Goal: Navigation & Orientation: Find specific page/section

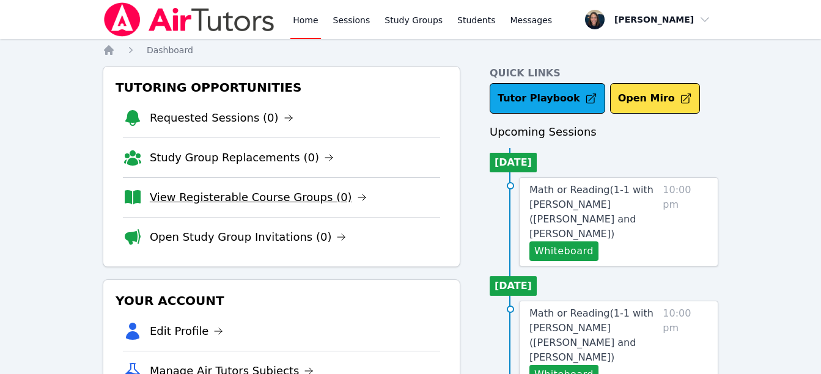
click at [227, 203] on link "View Registerable Course Groups (0)" at bounding box center [258, 197] width 217 height 17
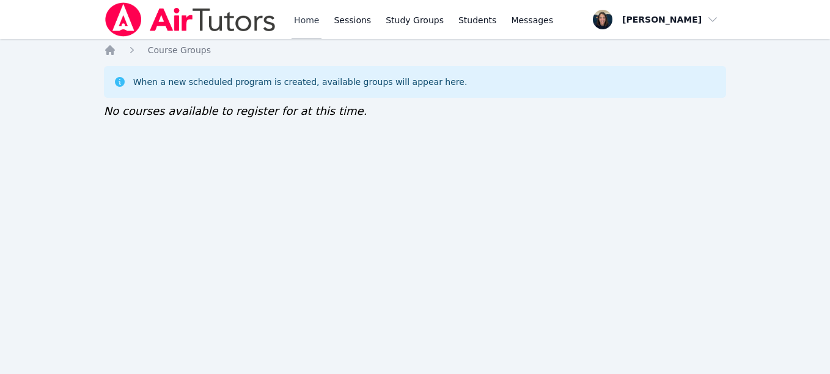
click at [296, 21] on link "Home" at bounding box center [307, 19] width 30 height 39
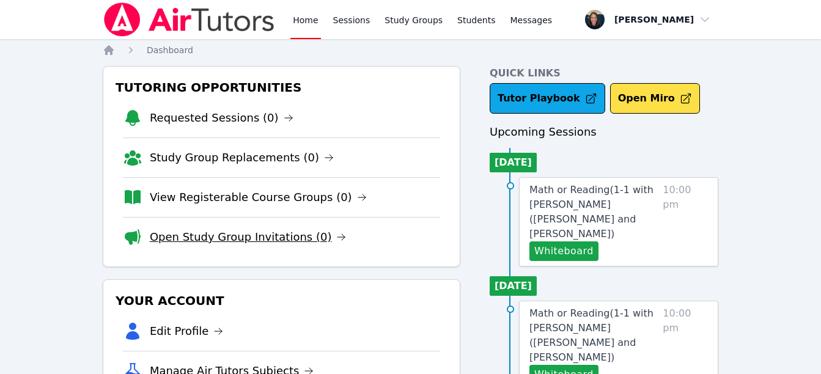
click at [240, 237] on link "Open Study Group Invitations (0)" at bounding box center [248, 237] width 197 height 17
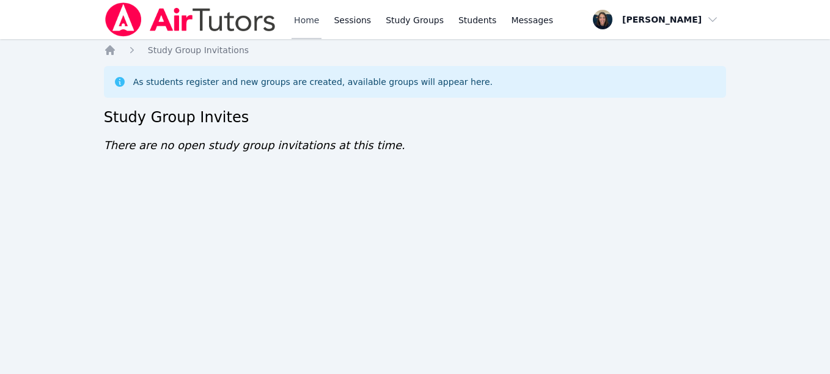
click at [307, 26] on link "Home" at bounding box center [307, 19] width 30 height 39
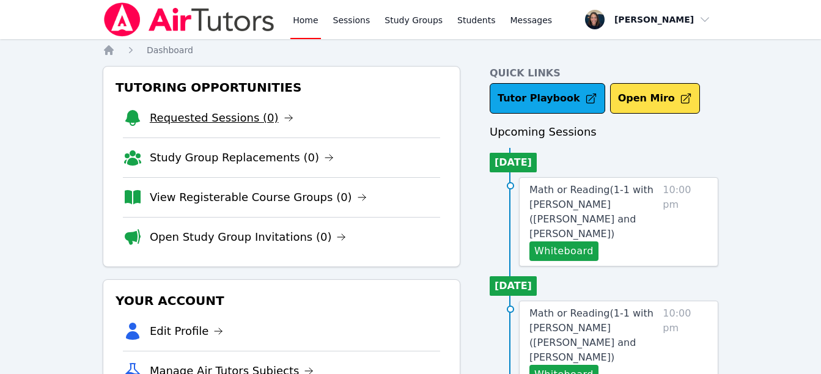
click at [245, 112] on link "Requested Sessions (0)" at bounding box center [222, 117] width 144 height 17
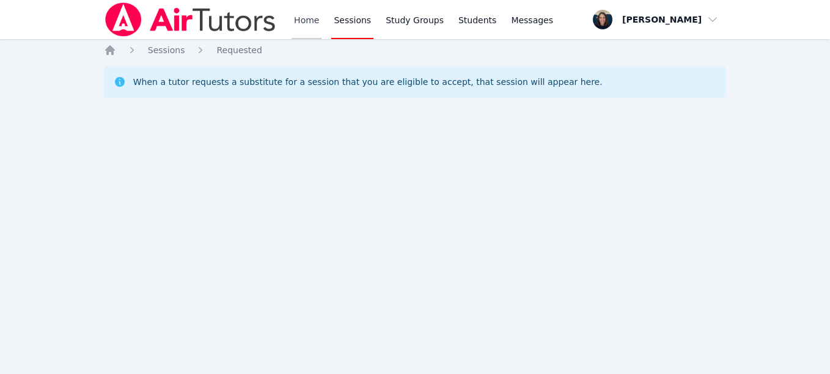
click at [296, 26] on link "Home" at bounding box center [307, 19] width 30 height 39
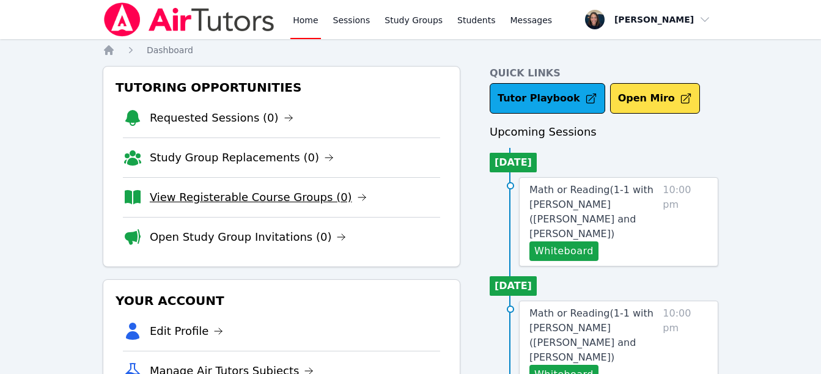
click at [216, 196] on link "View Registerable Course Groups (0)" at bounding box center [258, 197] width 217 height 17
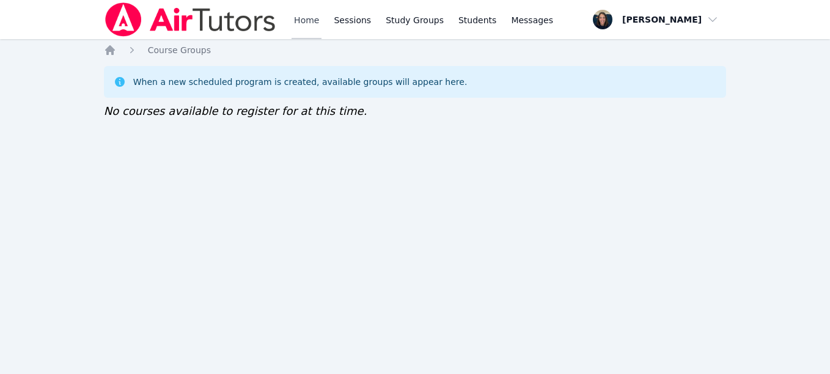
click at [296, 19] on link "Home" at bounding box center [307, 19] width 30 height 39
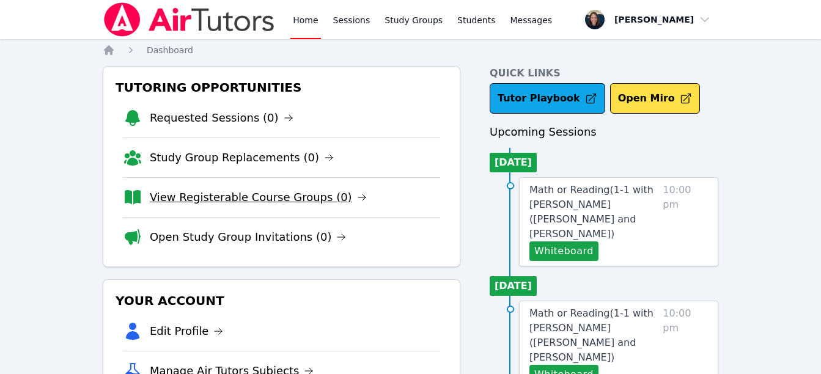
click at [206, 196] on link "View Registerable Course Groups (0)" at bounding box center [258, 197] width 217 height 17
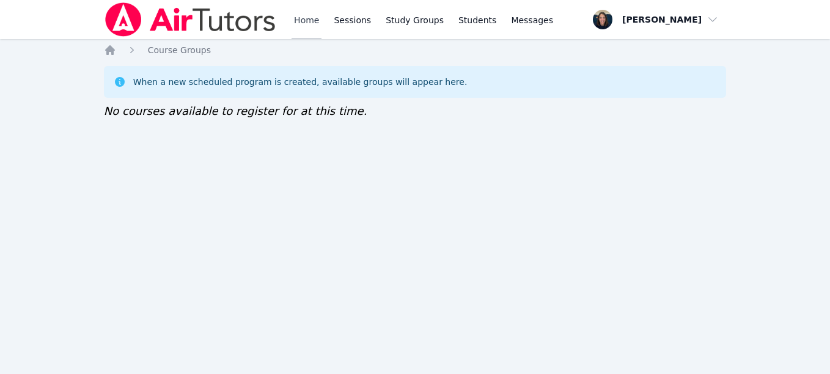
click at [299, 13] on link "Home" at bounding box center [307, 19] width 30 height 39
